Goal: Task Accomplishment & Management: Manage account settings

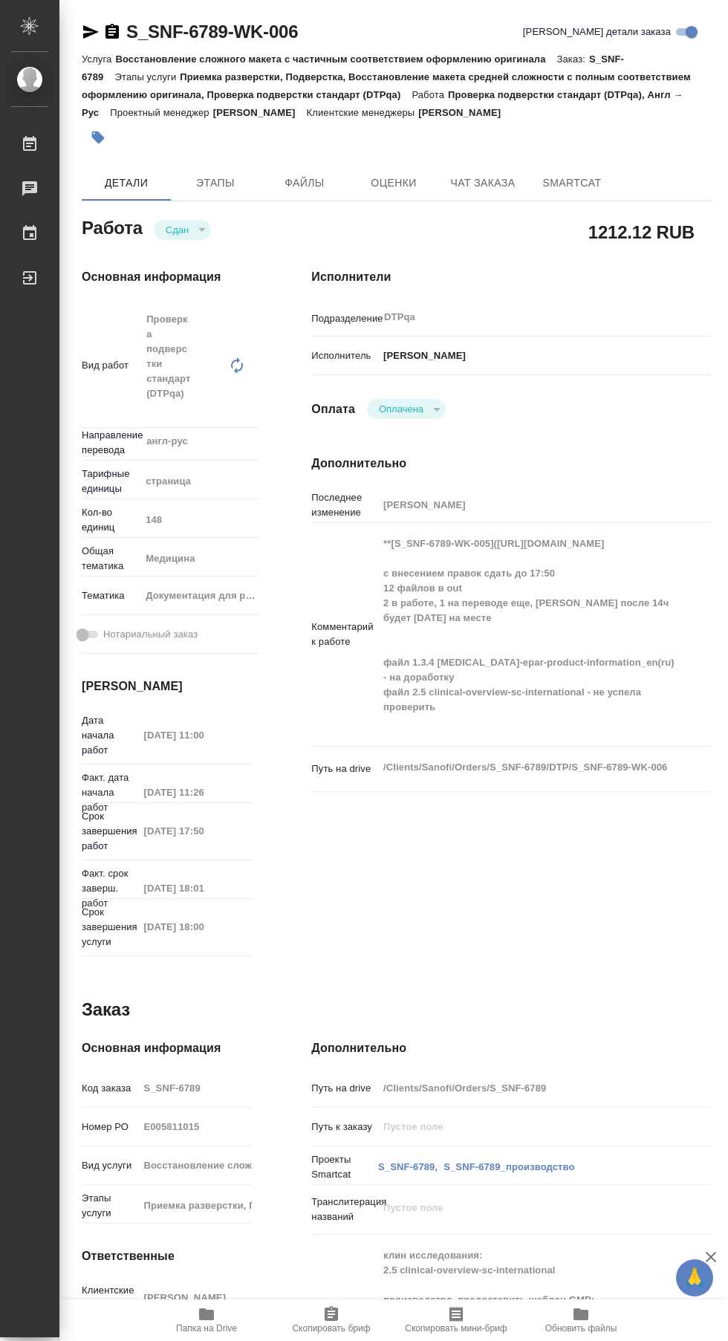
type textarea "x"
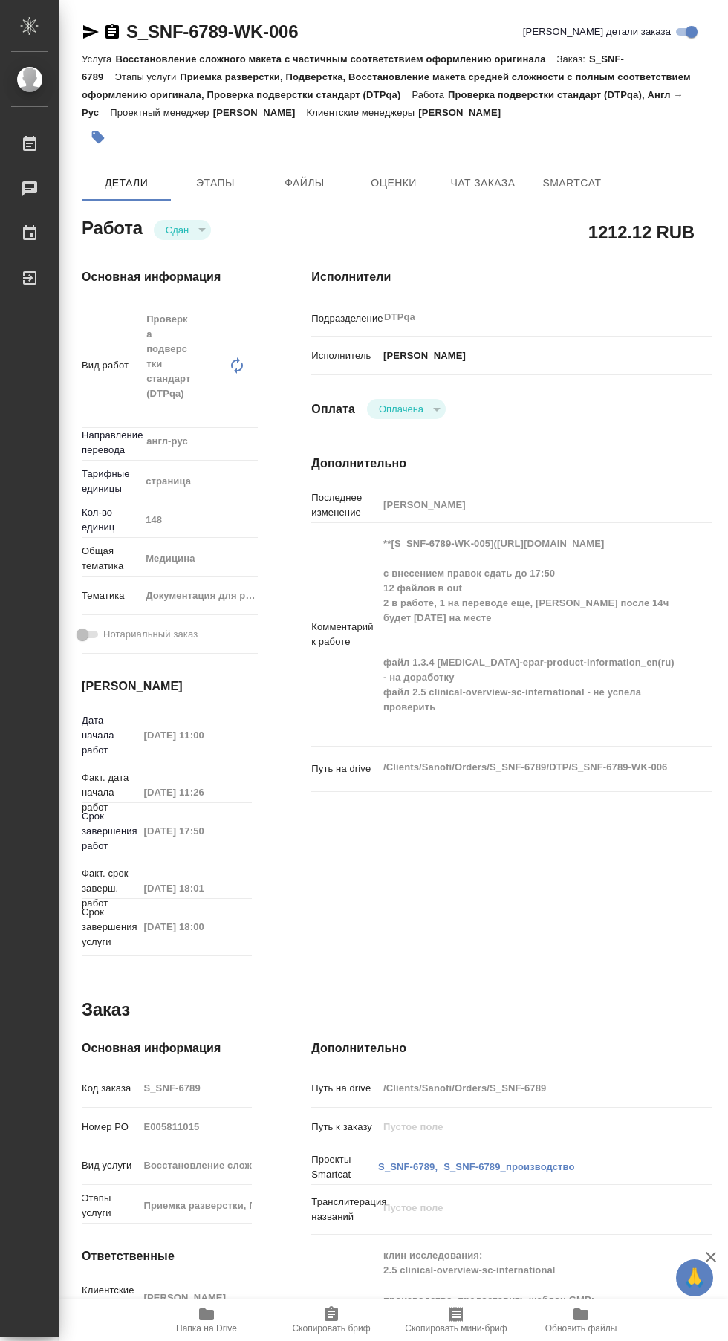
type textarea "x"
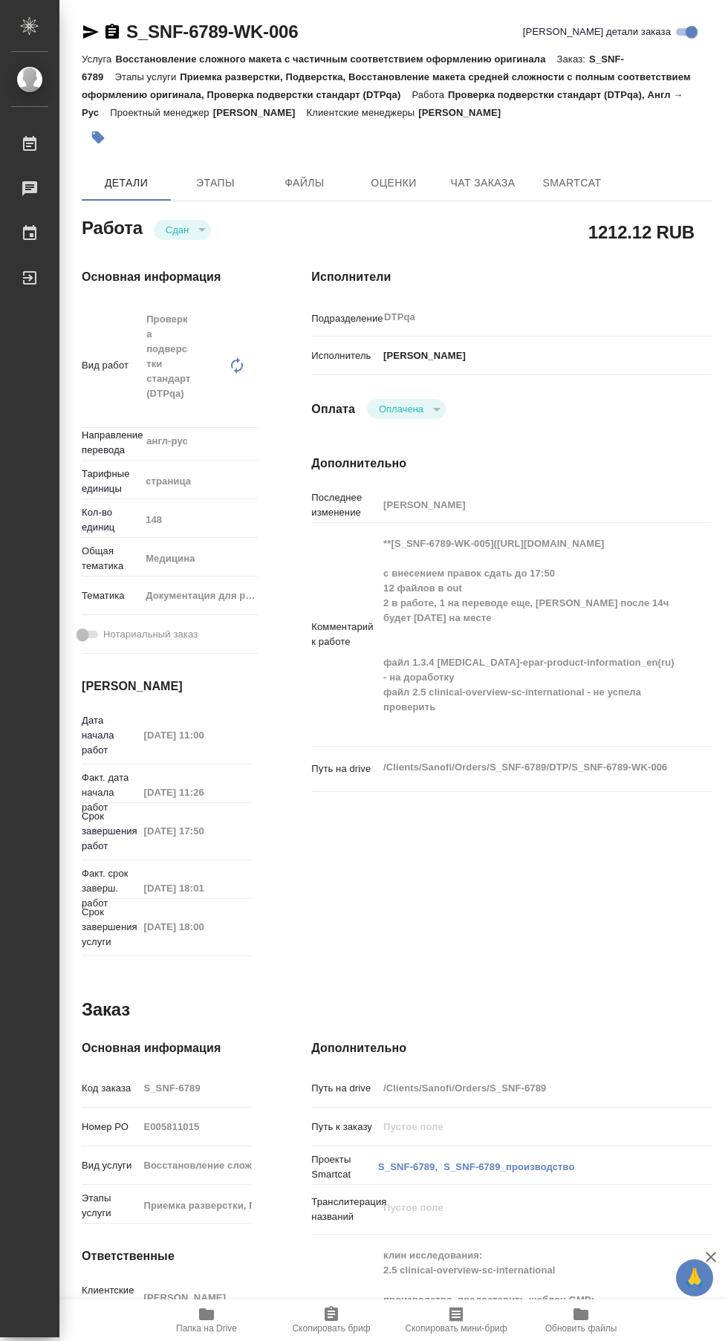
click at [30, 144] on icon at bounding box center [30, 144] width 18 height 18
type textarea "x"
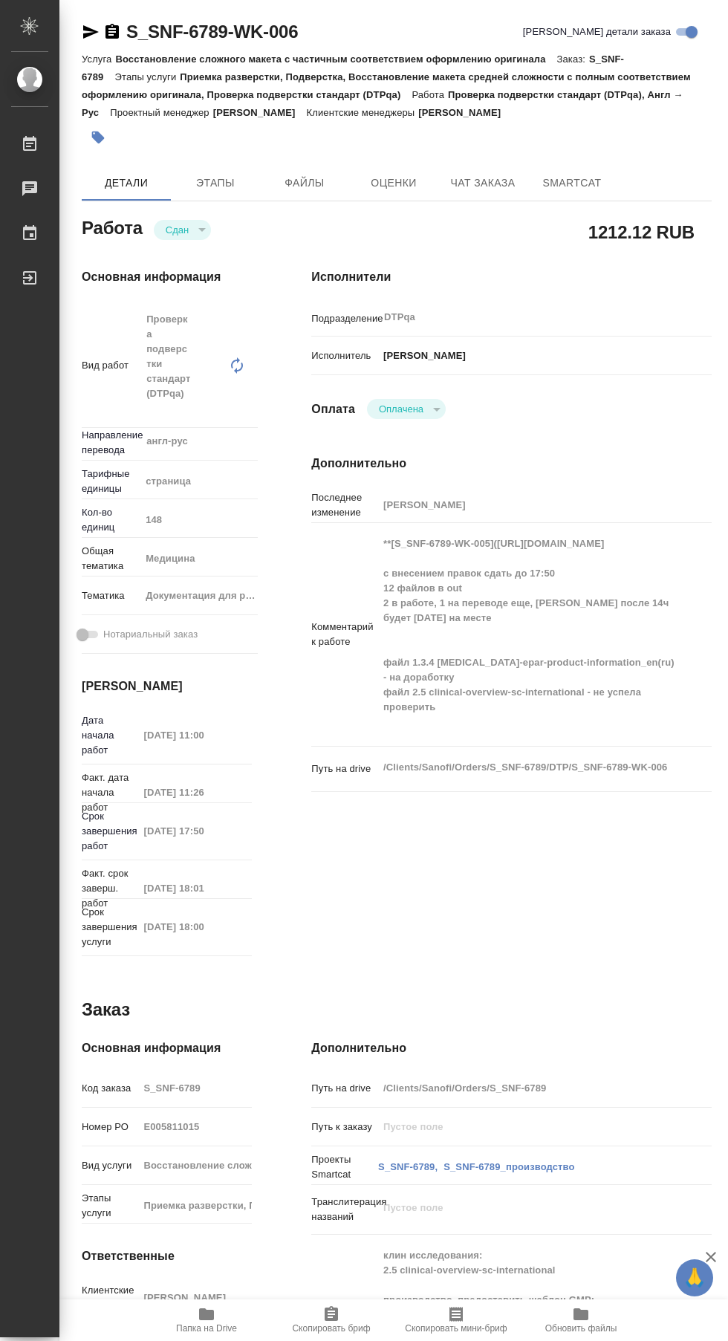
type textarea "x"
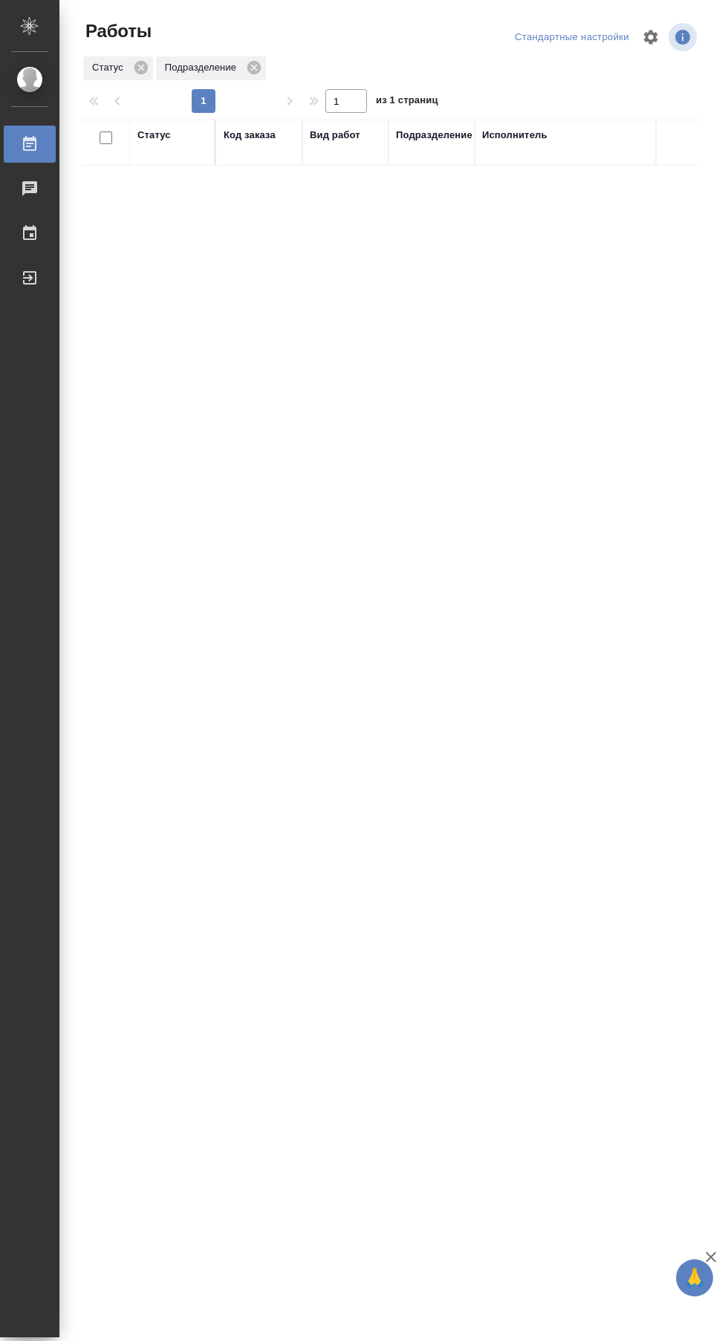
click at [155, 138] on div "Статус" at bounding box center [153, 135] width 33 height 15
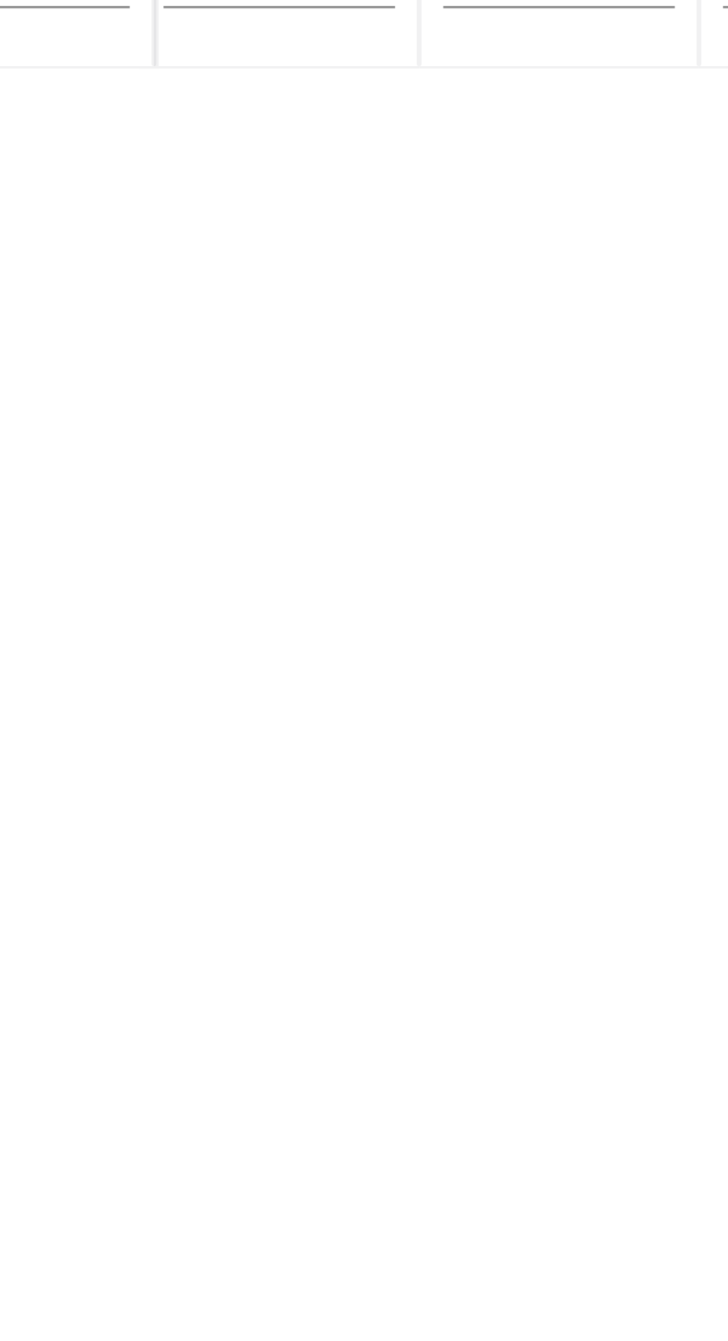
scroll to position [0, 3]
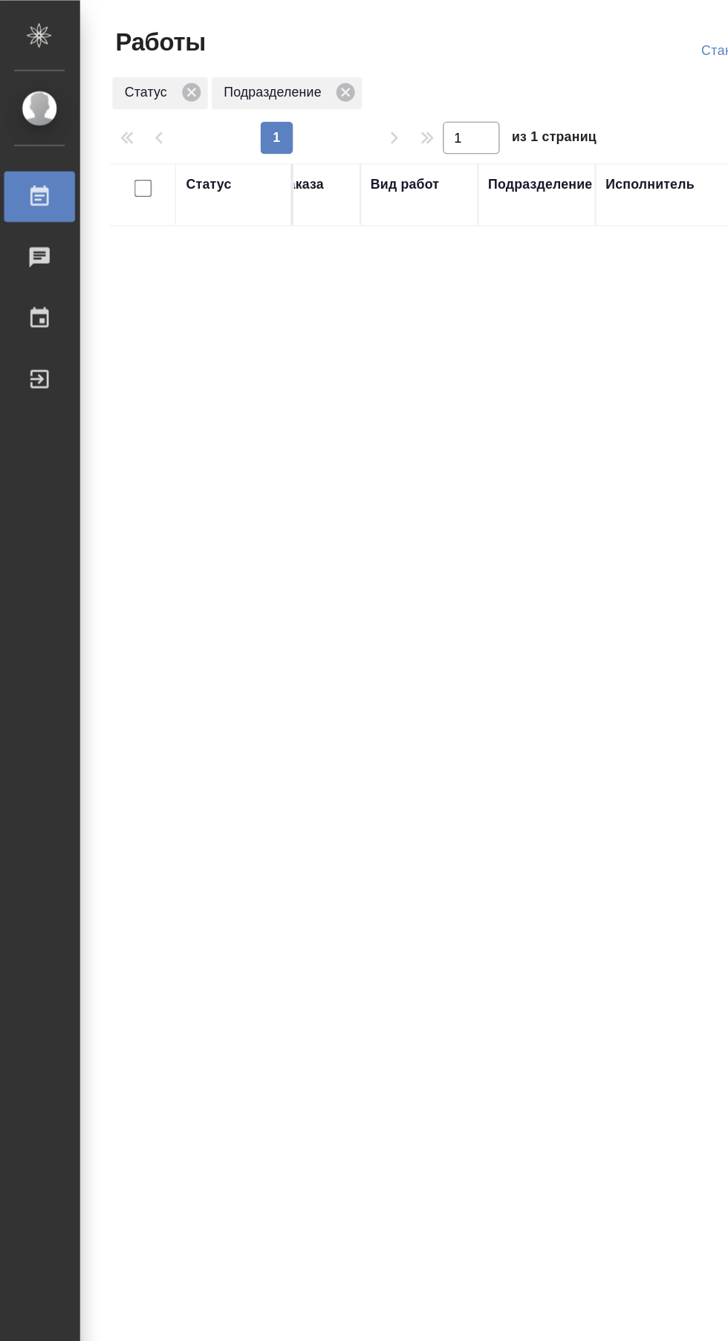
scroll to position [0, 36]
click at [53, 296] on link "Выйти" at bounding box center [30, 277] width 52 height 37
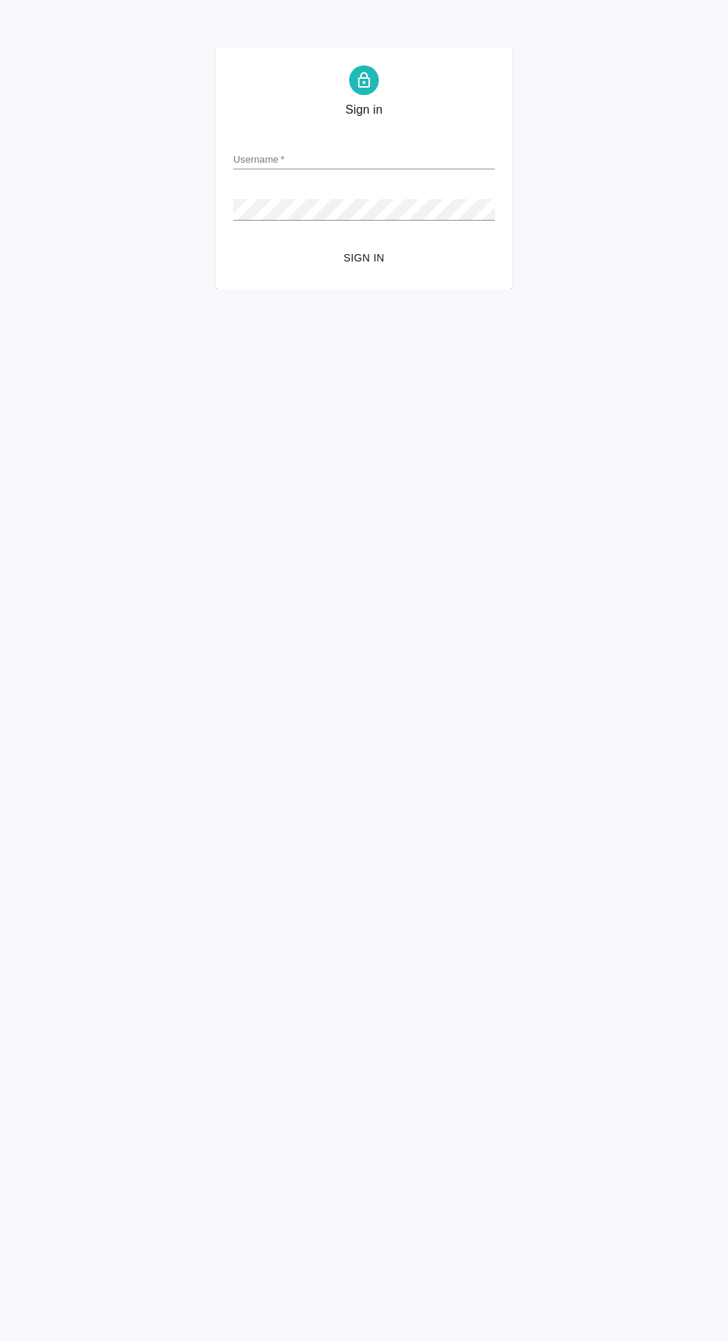
click at [392, 158] on input "Username   *" at bounding box center [363, 159] width 261 height 21
type input "r.sarkhatov@awatera.com"
click at [233, 244] on button "Sign in" at bounding box center [363, 257] width 261 height 27
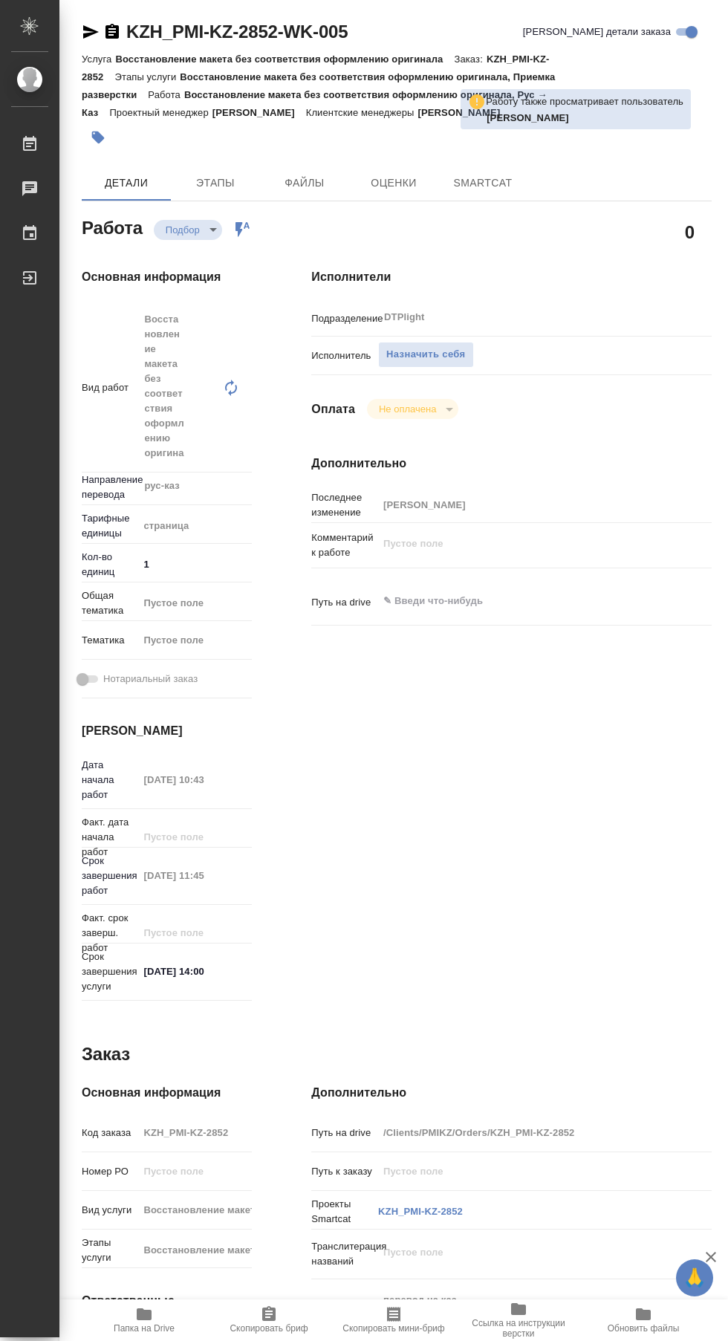
type textarea "x"
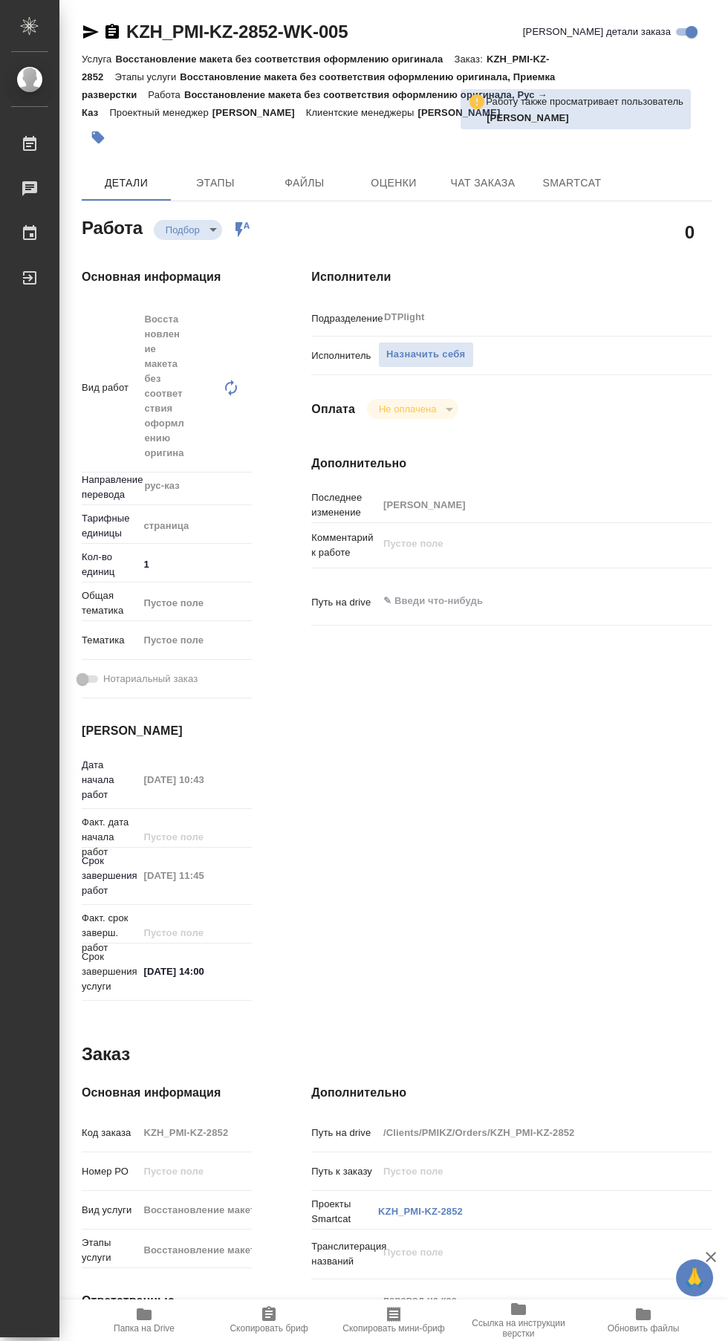
type textarea "x"
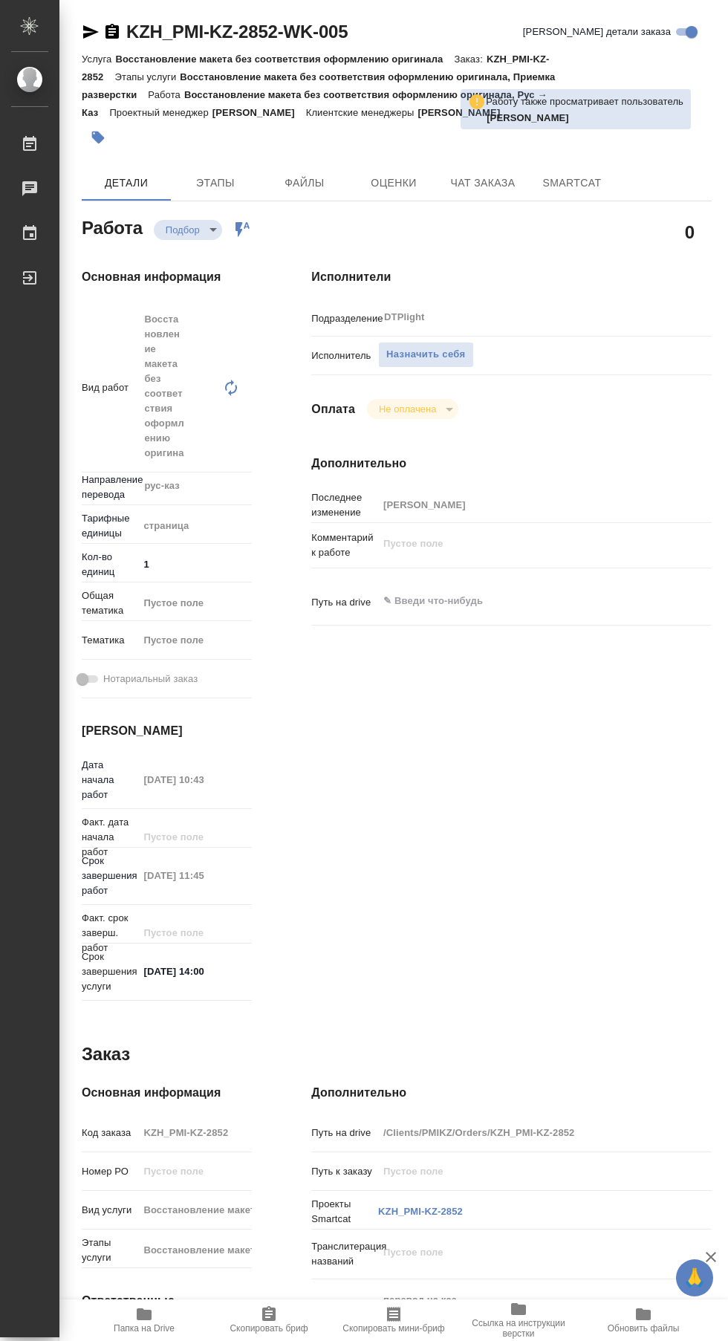
type textarea "x"
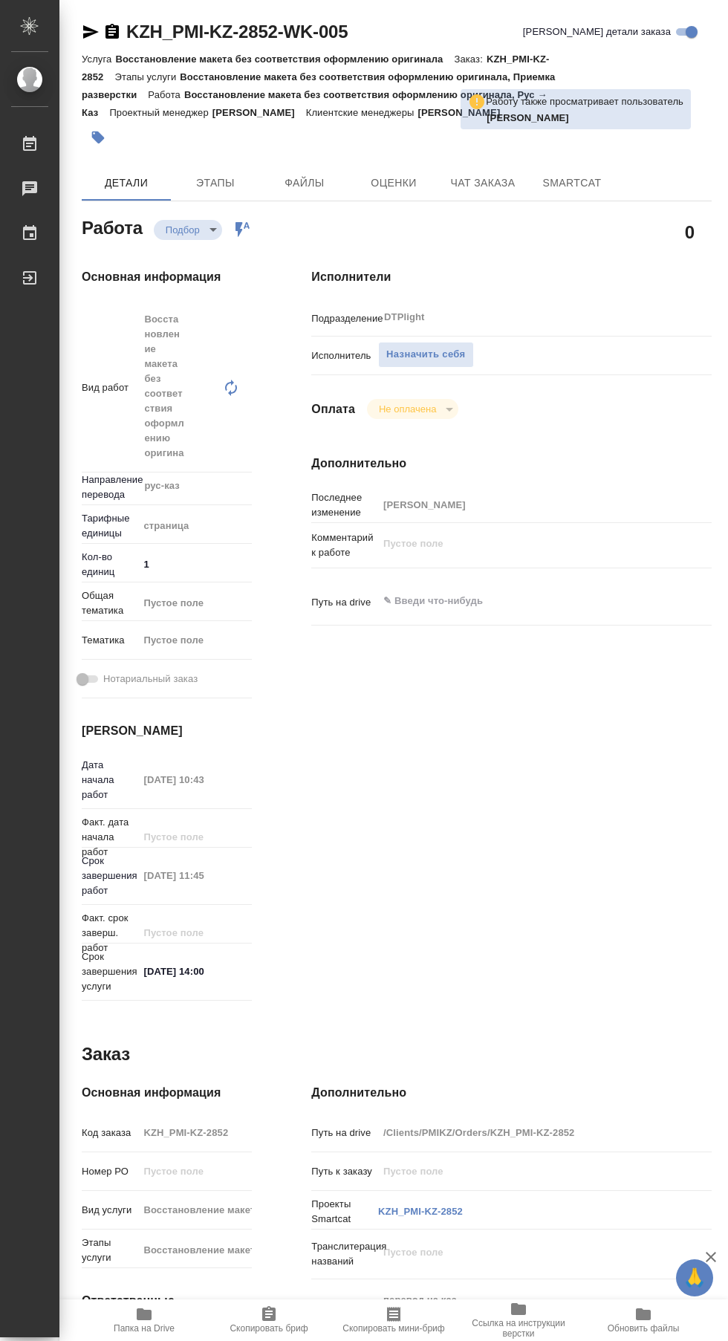
scroll to position [9, 0]
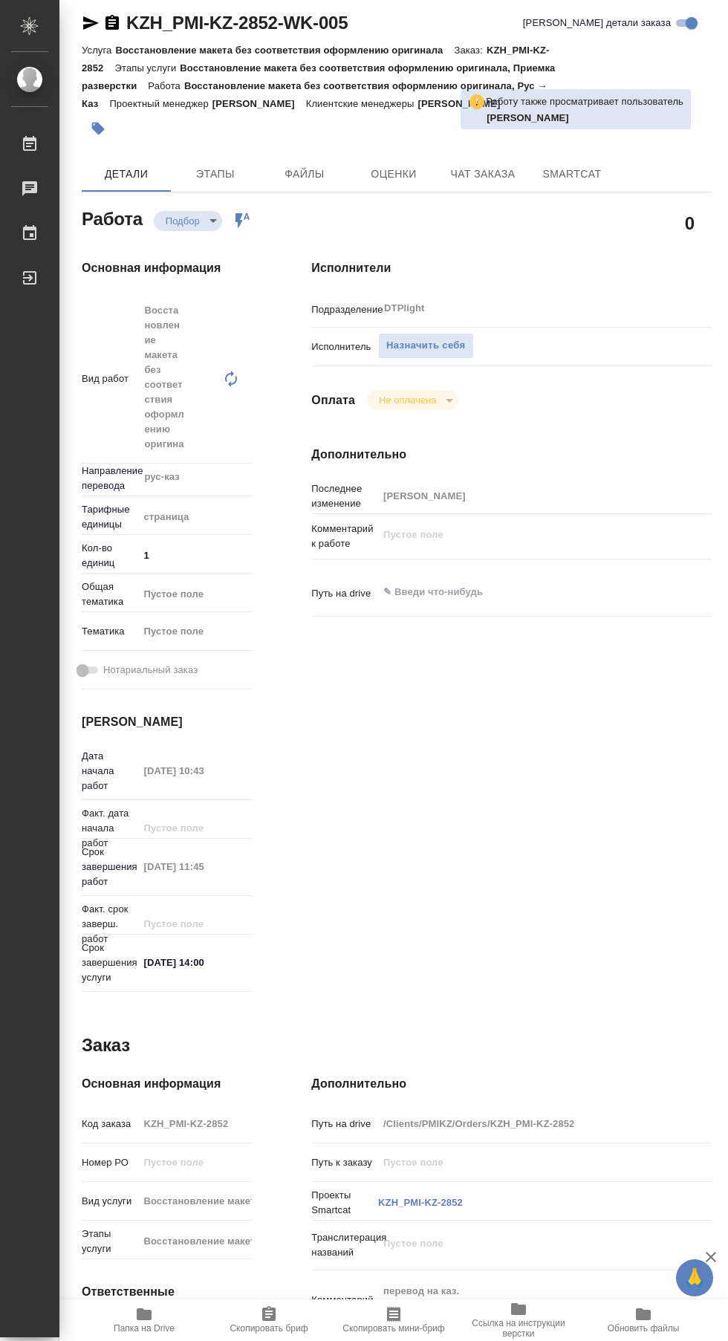
click at [146, 1311] on icon "button" at bounding box center [144, 1314] width 15 height 12
click at [443, 337] on span "Назначить себя" at bounding box center [425, 345] width 79 height 17
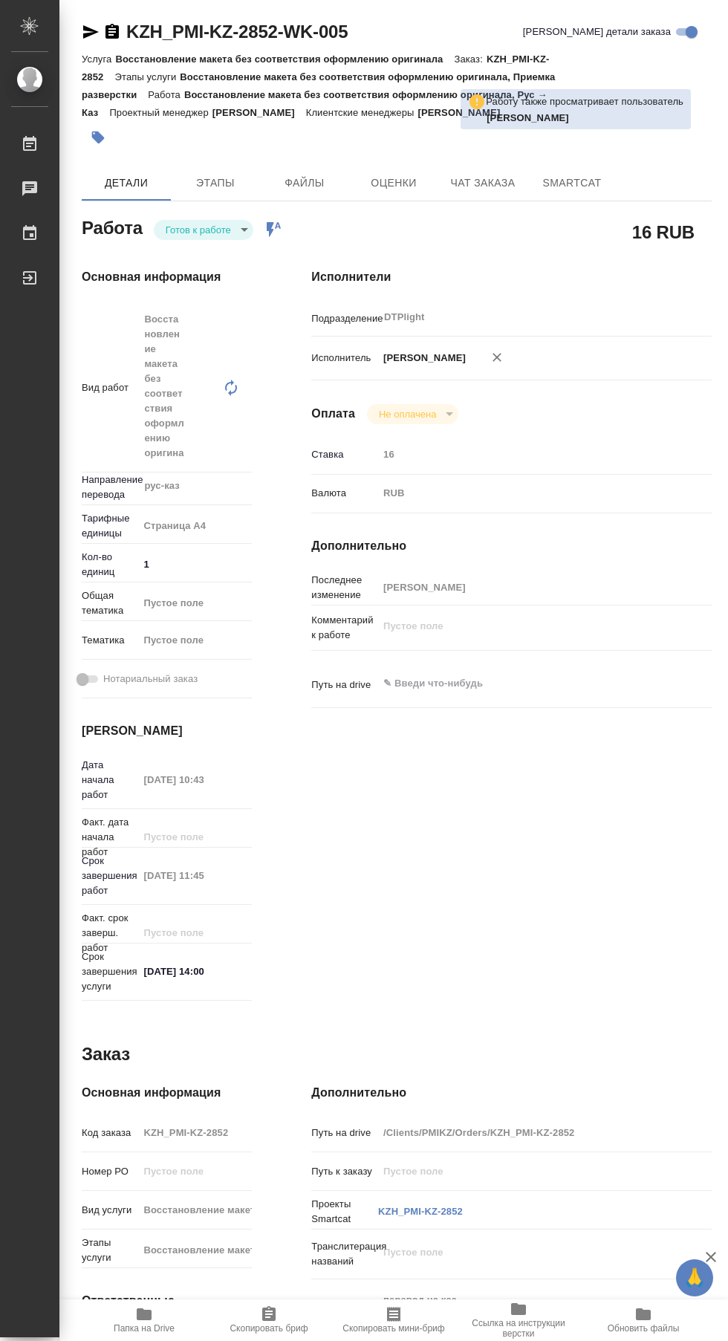
click at [221, 217] on body "🙏 .cls-1 fill:#fff; AWATERA Сархатов [PERSON_NAME] Работы Чаты График Выйти KZH…" at bounding box center [364, 670] width 728 height 1341
type textarea "x"
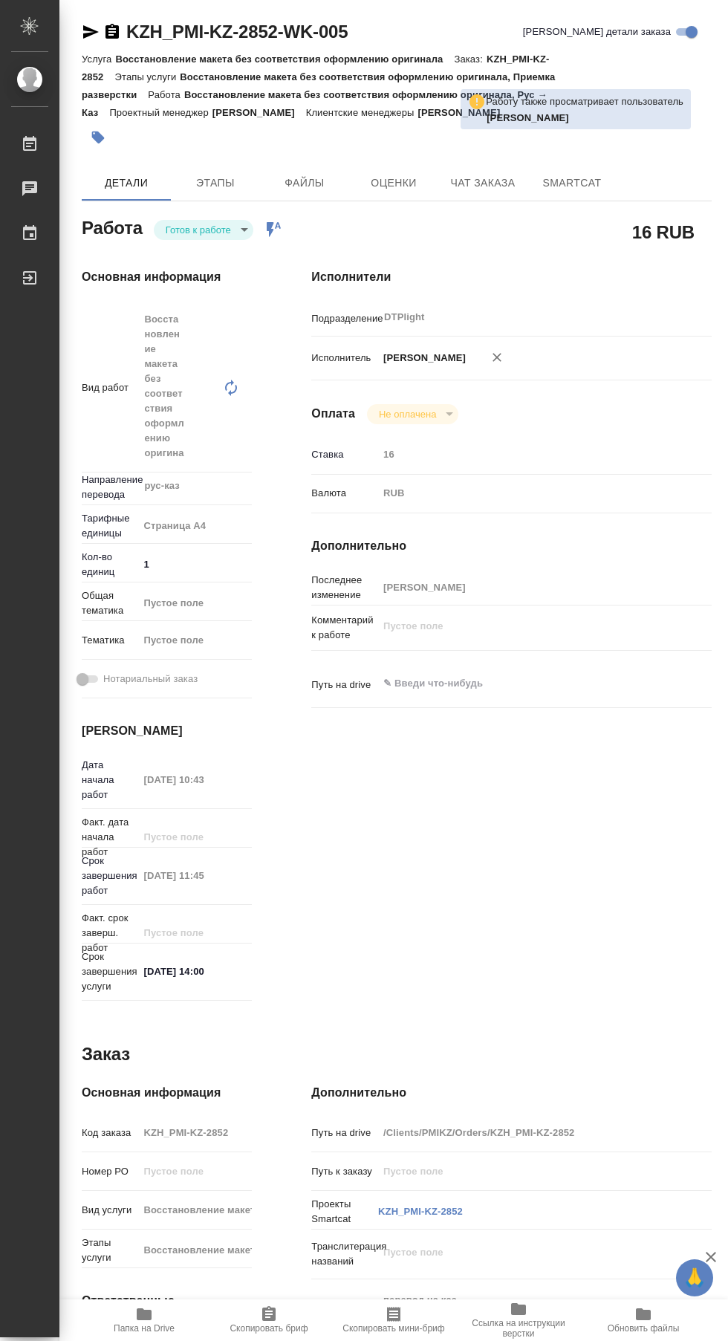
type textarea "x"
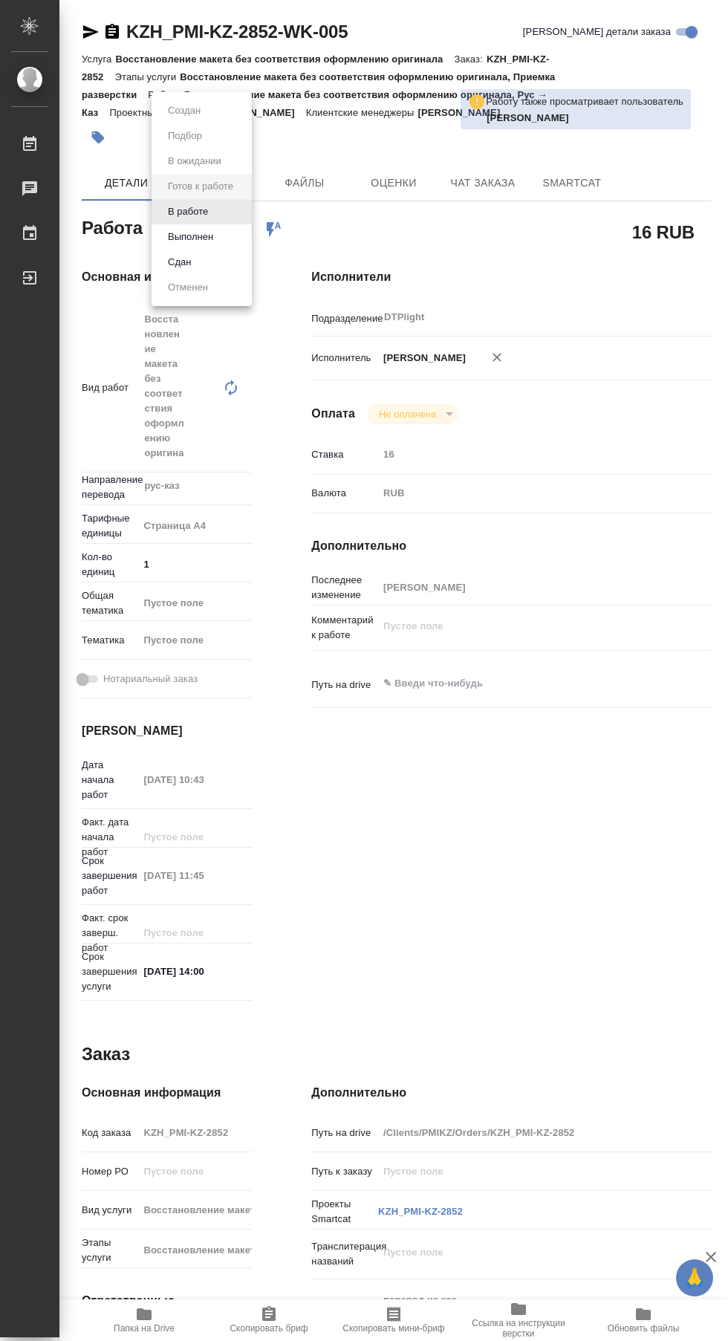
type textarea "x"
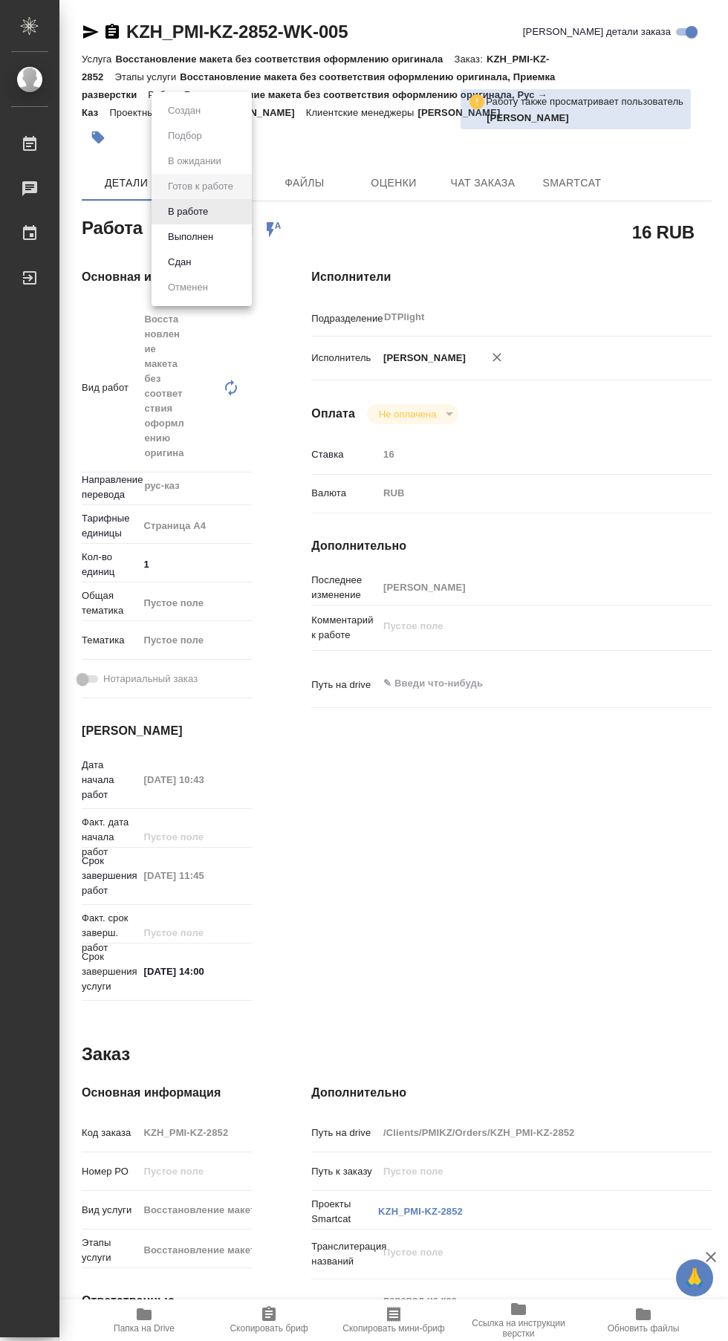
type textarea "x"
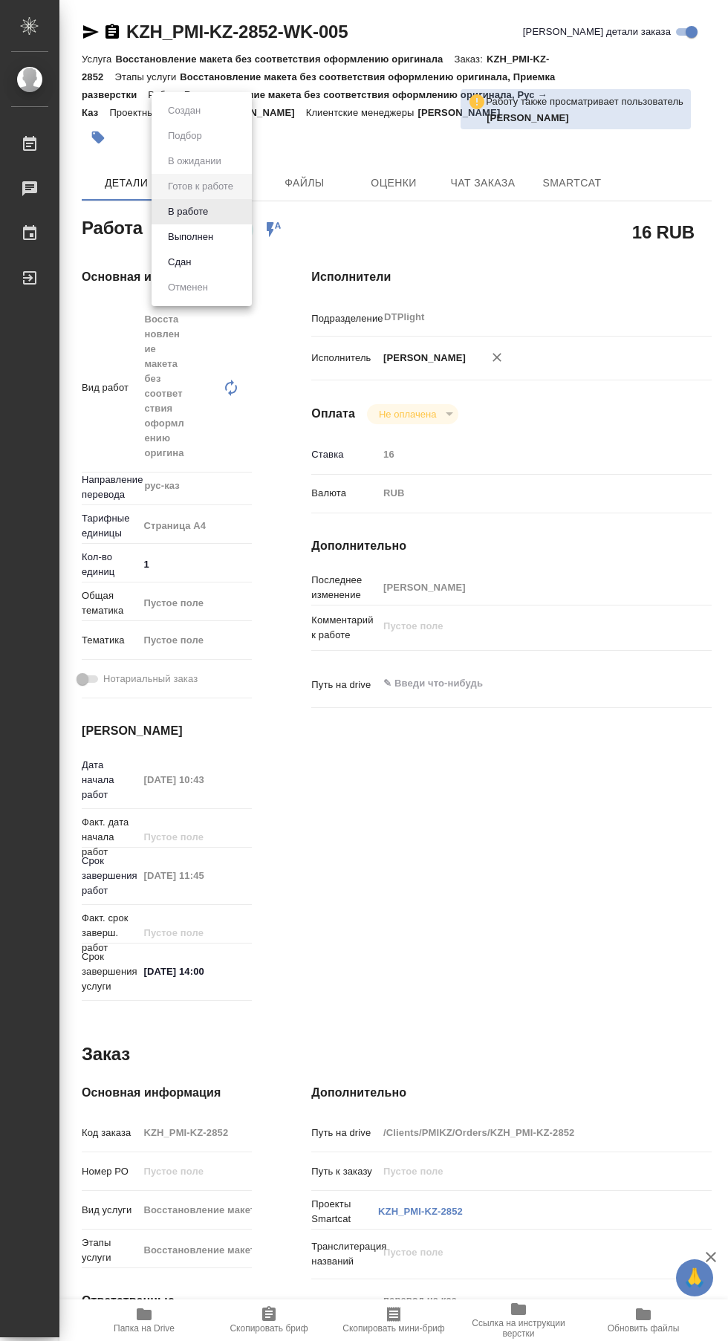
click at [242, 209] on li "В работе" at bounding box center [202, 211] width 100 height 25
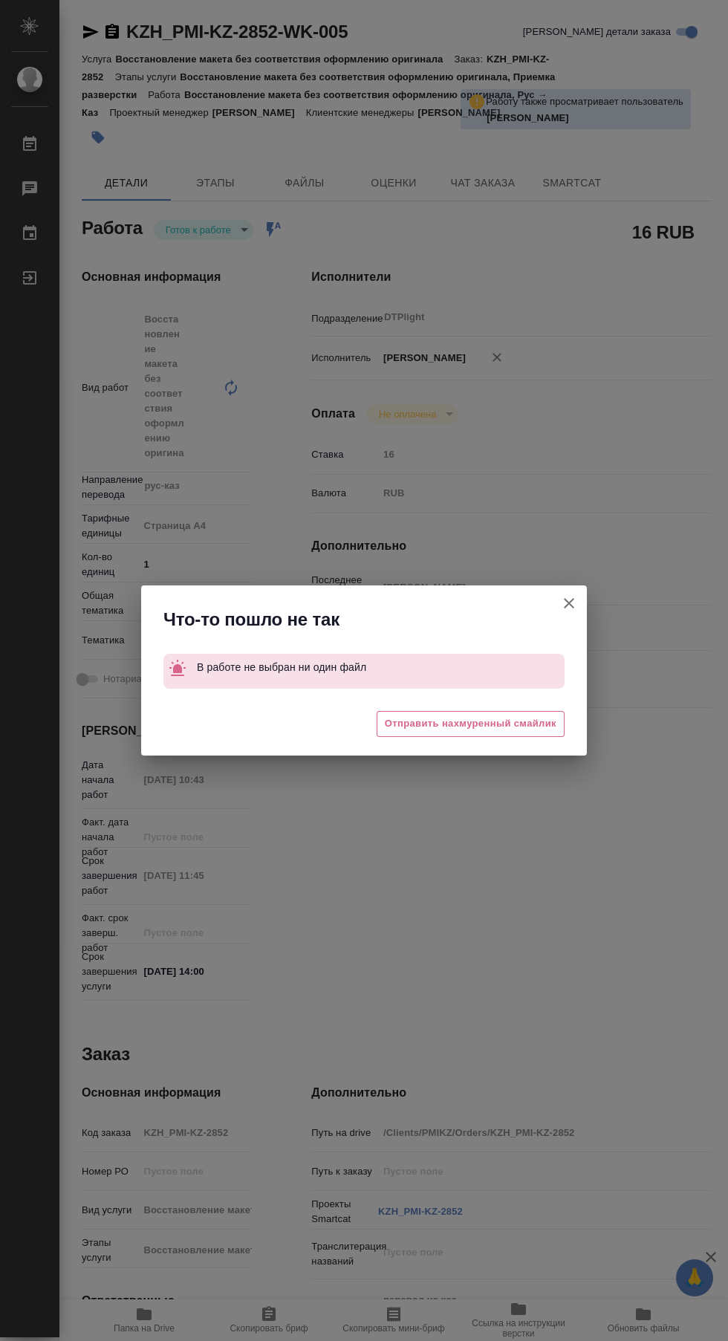
type textarea "x"
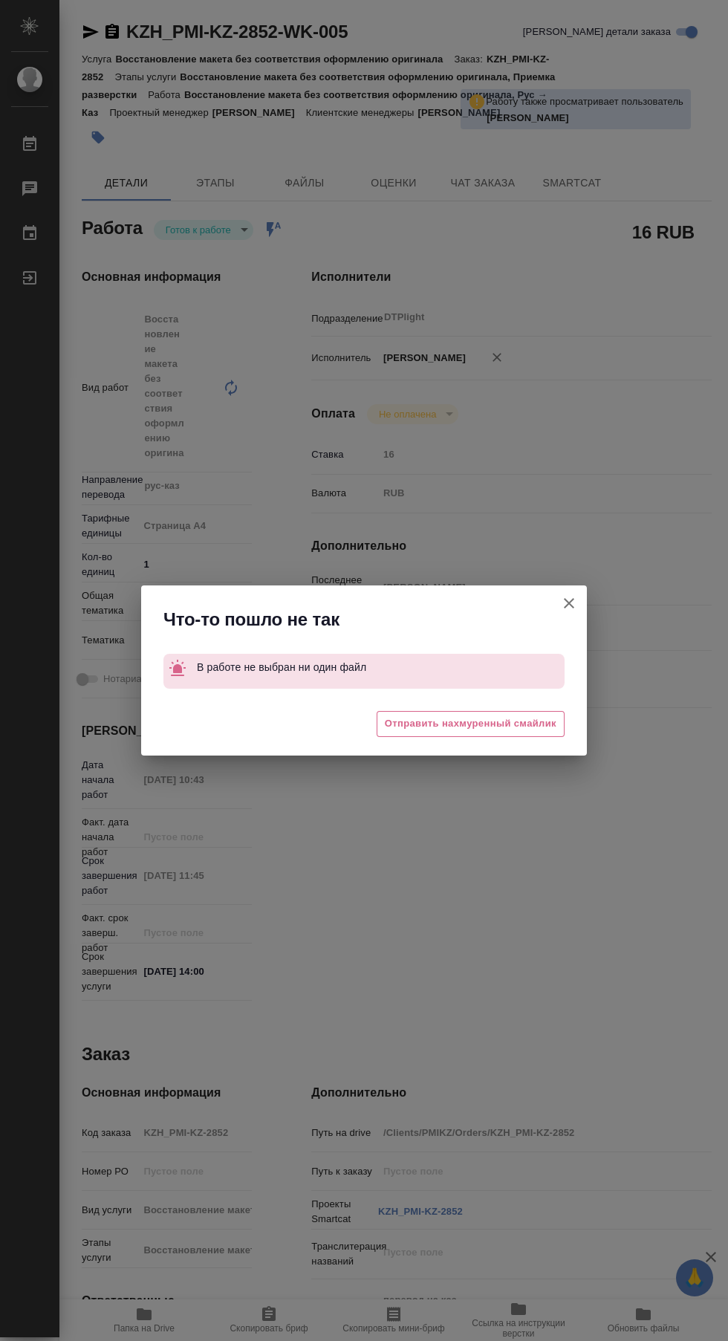
type textarea "x"
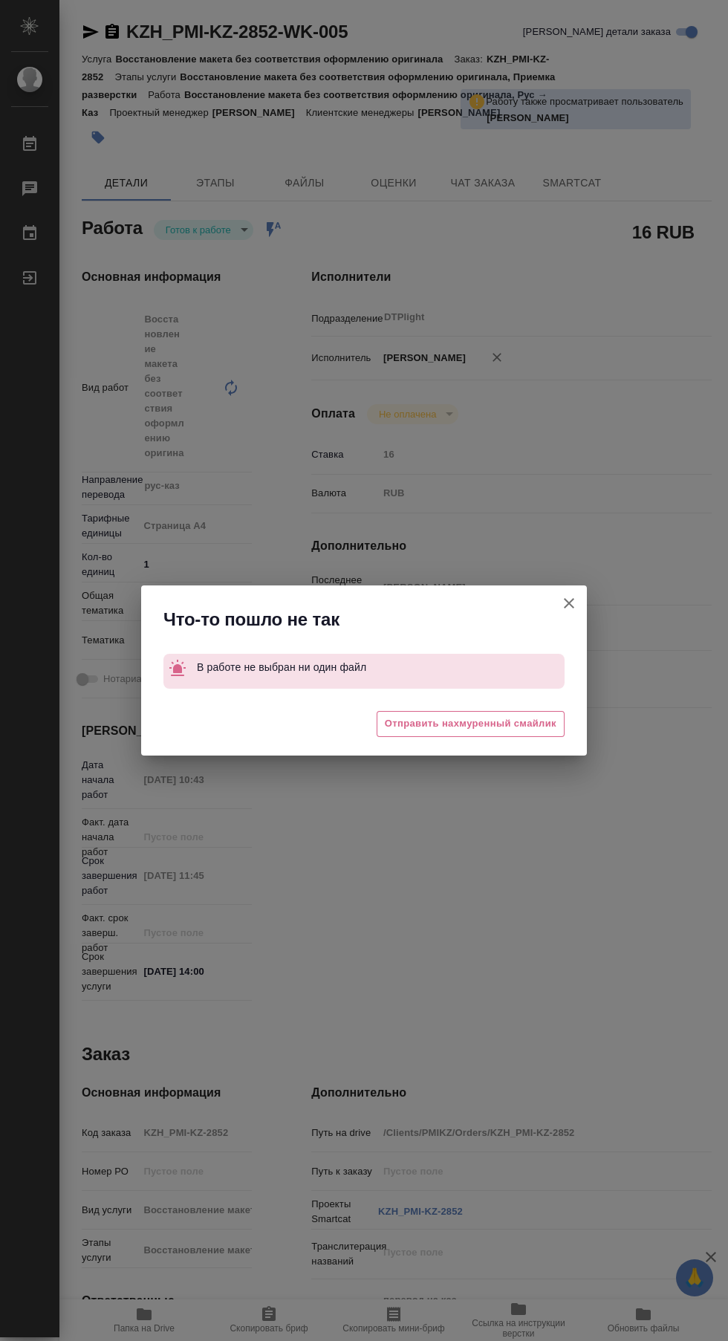
click at [569, 603] on icon "button" at bounding box center [569, 603] width 10 height 10
type textarea "x"
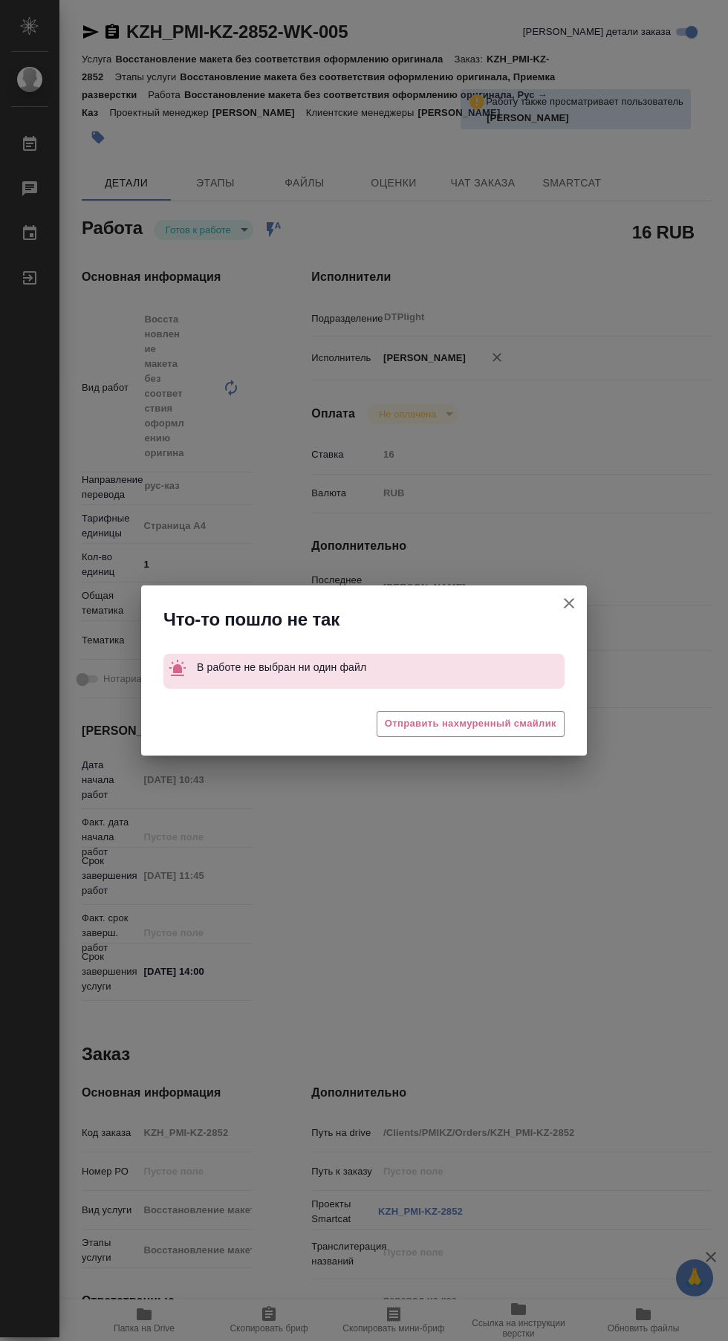
type textarea "x"
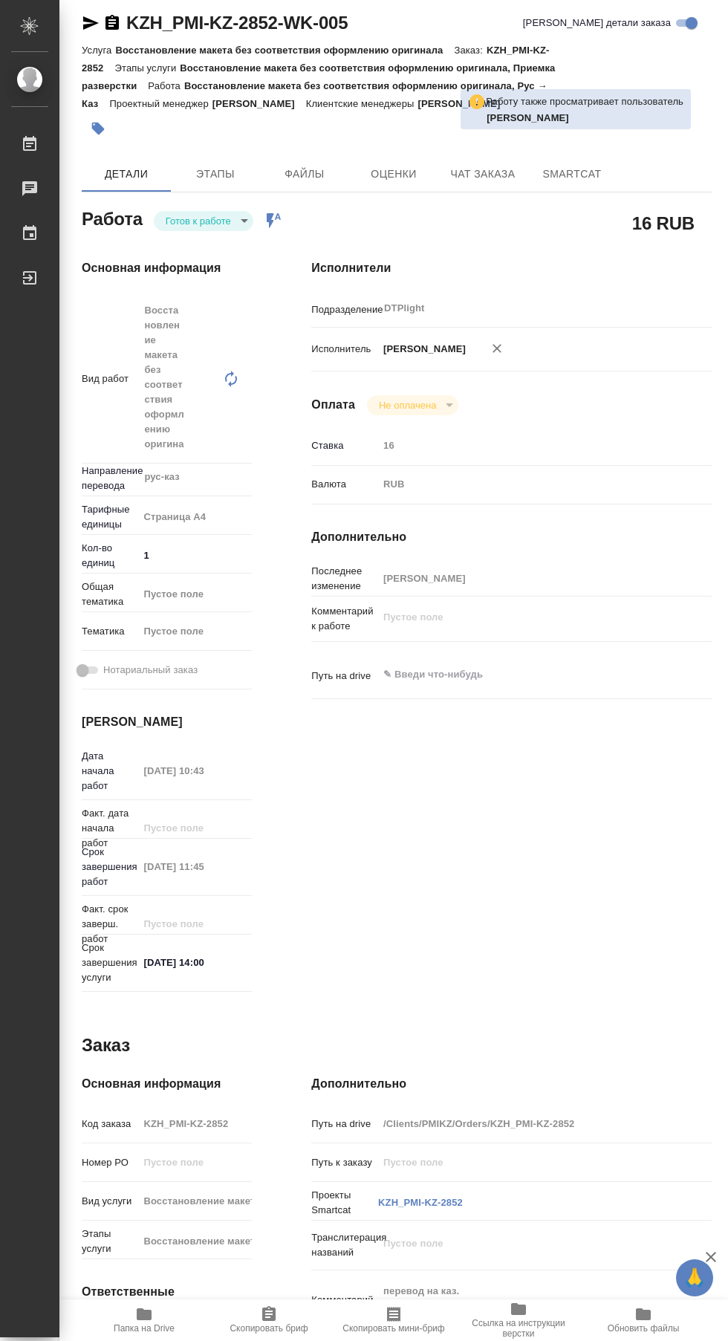
scroll to position [113, 0]
